Goal: Information Seeking & Learning: Learn about a topic

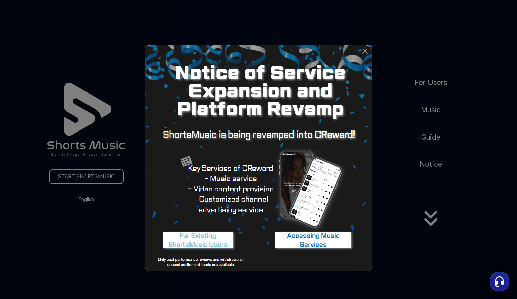
click at [425, 115] on button at bounding box center [258, 149] width 517 height 299
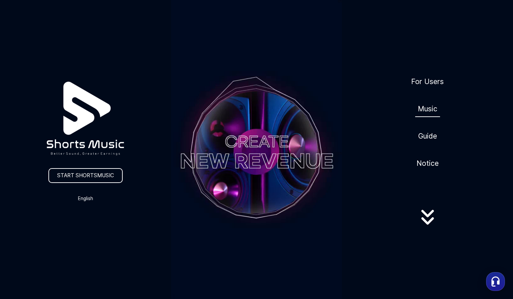
click at [423, 115] on link "Music" at bounding box center [427, 109] width 25 height 16
click at [250, 153] on video at bounding box center [256, 152] width 171 height 304
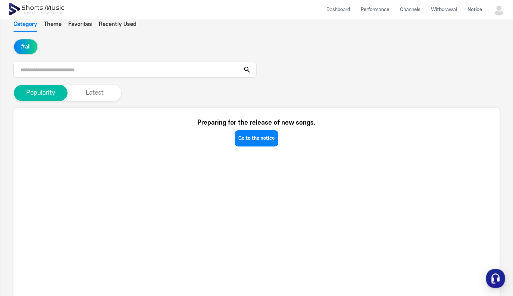
scroll to position [5, 0]
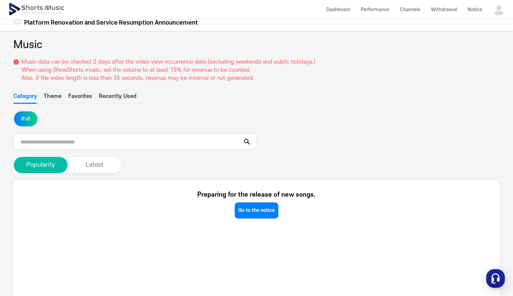
click at [60, 94] on button "Theme" at bounding box center [53, 97] width 18 height 11
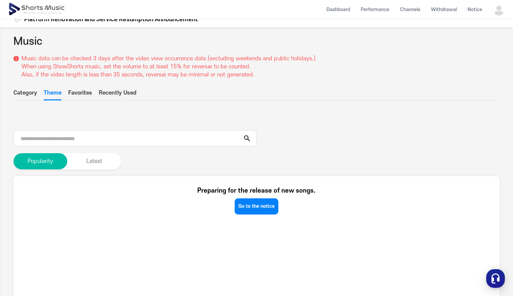
scroll to position [11, 0]
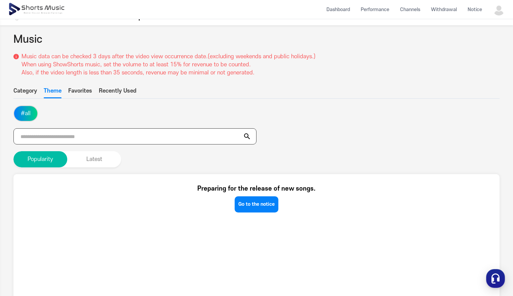
click at [39, 137] on input "text" at bounding box center [134, 136] width 243 height 16
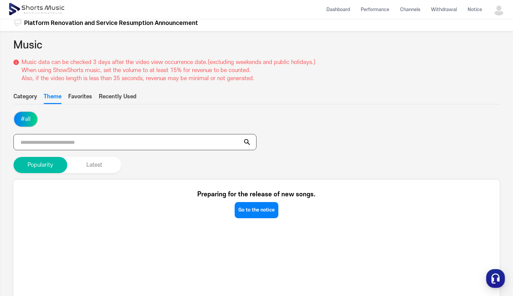
scroll to position [5, 0]
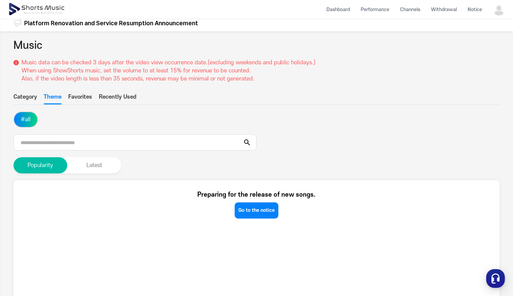
click at [19, 103] on button "Category" at bounding box center [25, 98] width 24 height 11
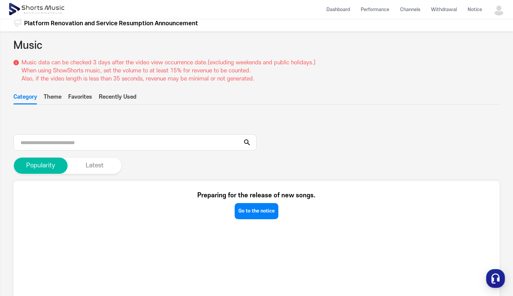
click at [19, 99] on button "Category" at bounding box center [25, 98] width 24 height 11
click at [57, 143] on input "text" at bounding box center [134, 142] width 243 height 16
type input "*********"
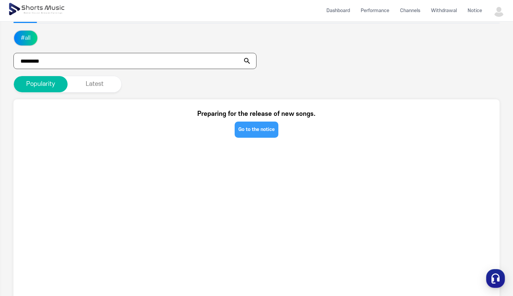
scroll to position [90, 0]
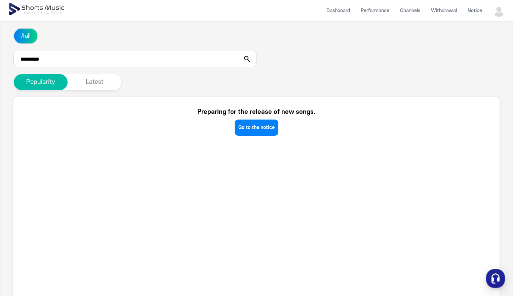
click at [249, 60] on icon at bounding box center [247, 59] width 6 height 6
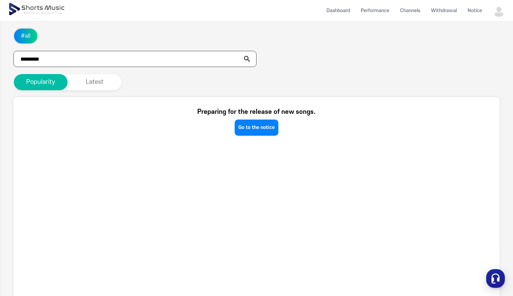
click at [220, 55] on input "*********" at bounding box center [134, 59] width 243 height 16
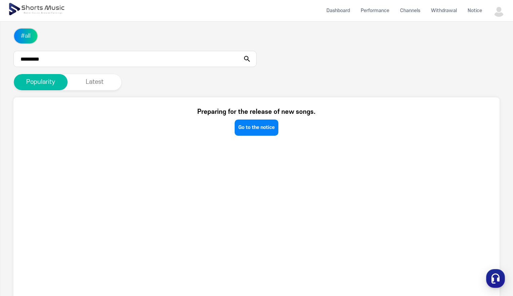
click at [257, 138] on section "Preparing for the release of new songs. Go to the notice" at bounding box center [256, 198] width 486 height 202
click at [254, 126] on link "Go to the notice" at bounding box center [257, 127] width 44 height 16
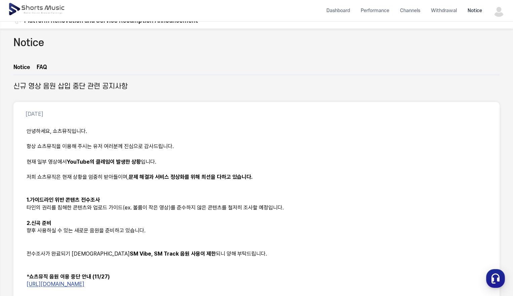
scroll to position [11, 0]
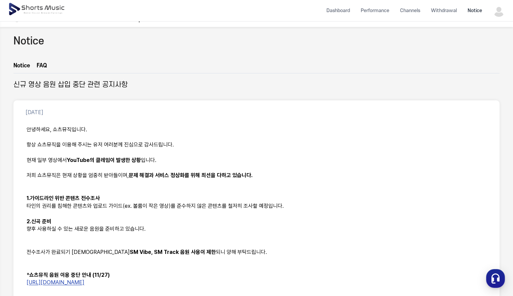
scroll to position [90, 0]
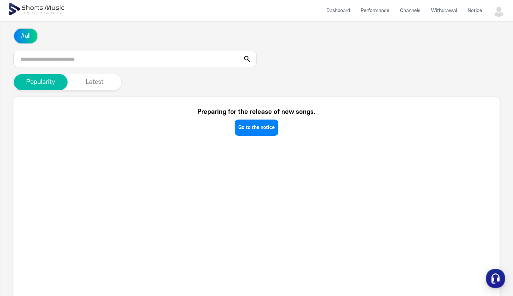
click at [96, 46] on ul "# all" at bounding box center [256, 47] width 486 height 39
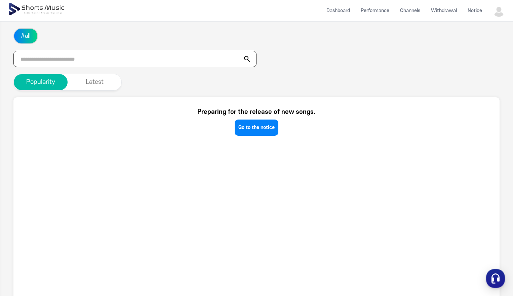
click at [92, 52] on input "text" at bounding box center [134, 59] width 243 height 16
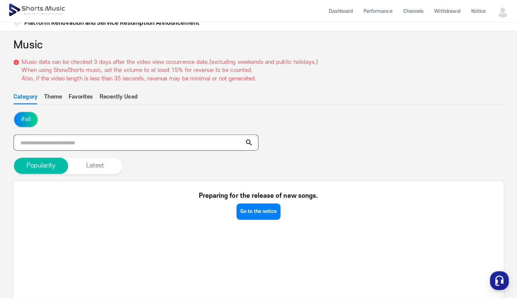
scroll to position [0, 0]
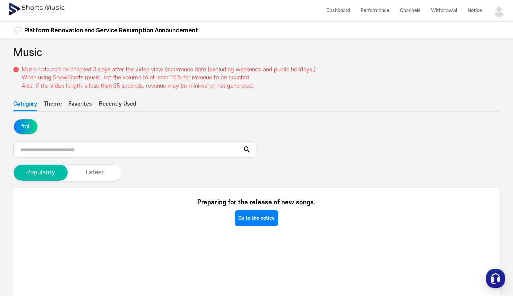
click at [54, 103] on button "Theme" at bounding box center [53, 105] width 18 height 11
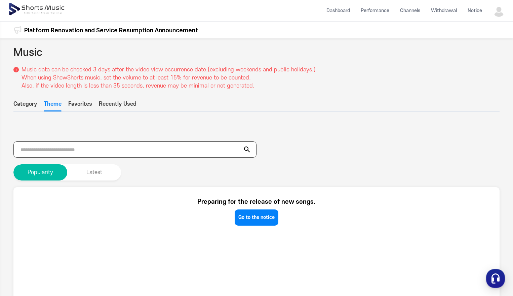
click at [64, 149] on input "text" at bounding box center [134, 149] width 243 height 16
click at [340, 17] on li "Dashboard" at bounding box center [338, 11] width 34 height 18
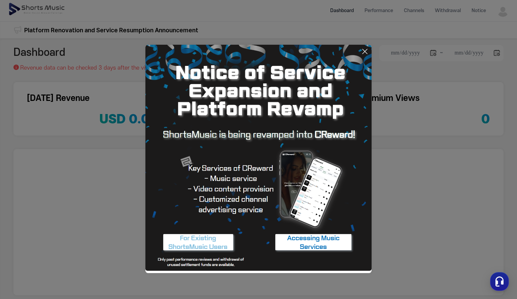
click at [504, 16] on button at bounding box center [258, 149] width 517 height 299
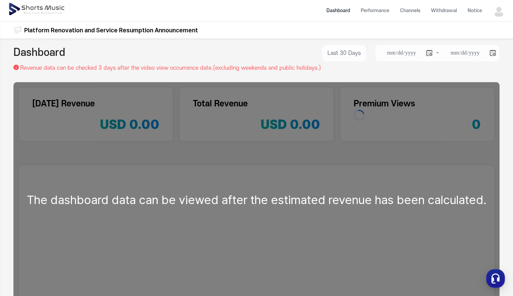
click at [504, 14] on img at bounding box center [499, 11] width 12 height 12
